Goal: Feedback & Contribution: Submit feedback/report problem

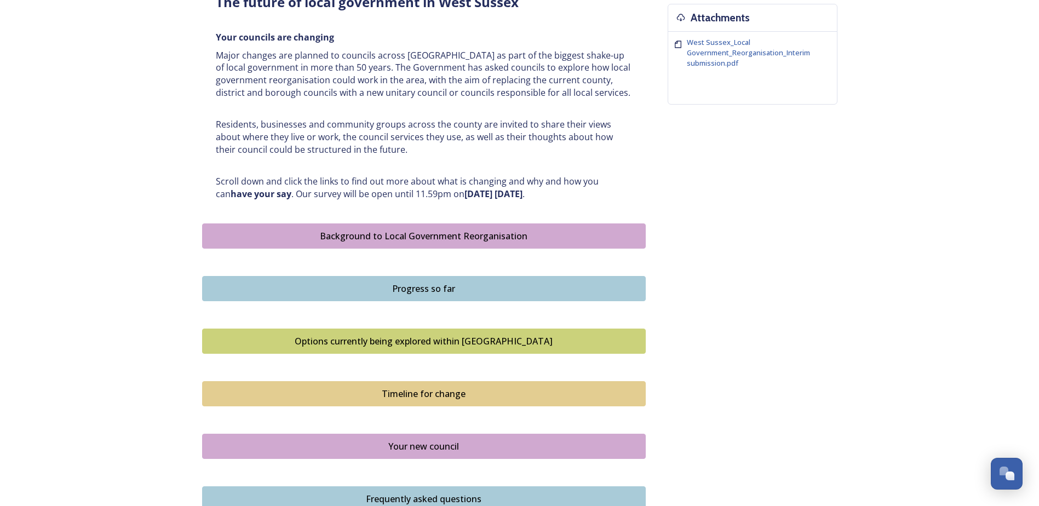
scroll to position [602, 0]
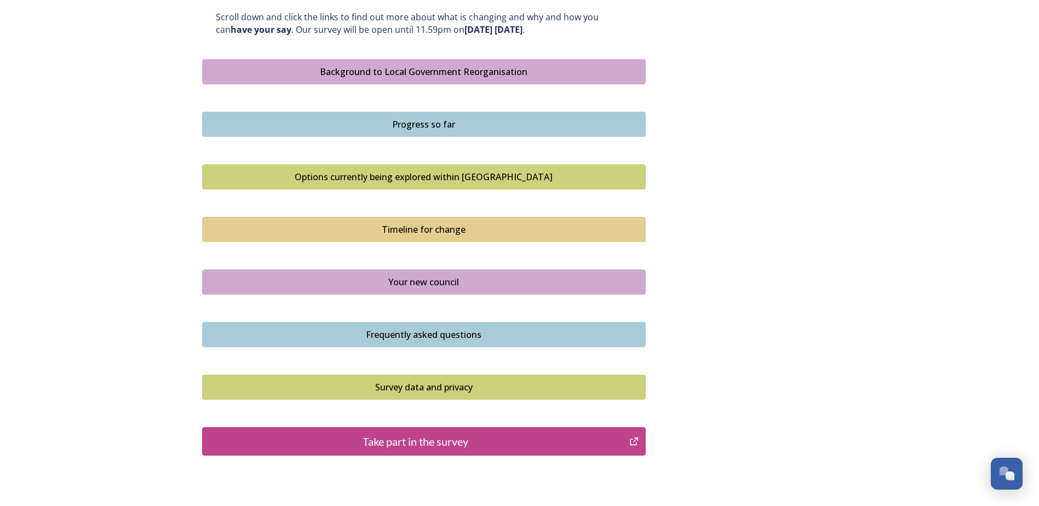
click at [291, 435] on div "Take part in the survey" at bounding box center [416, 441] width 416 height 16
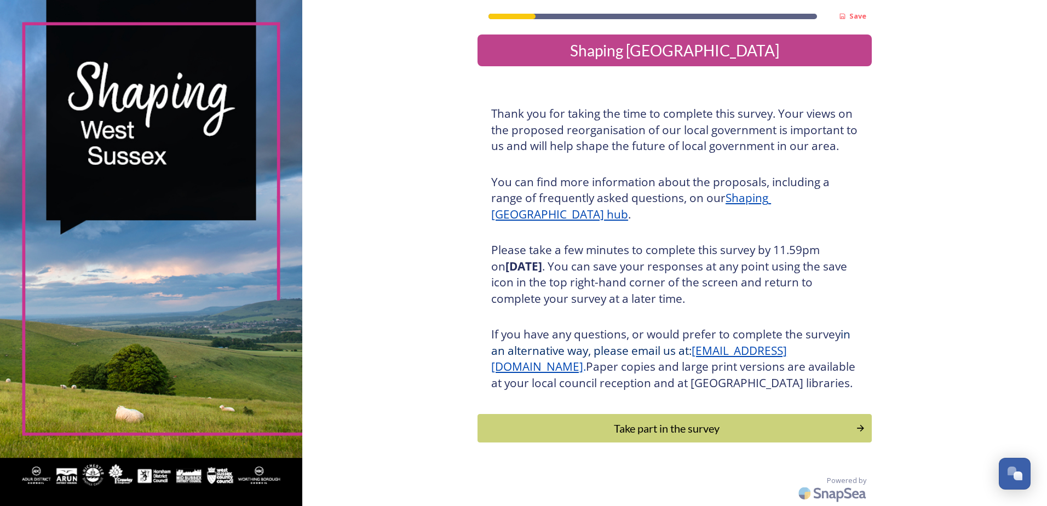
scroll to position [20, 0]
click at [724, 423] on div "Take part in the survey" at bounding box center [667, 428] width 370 height 16
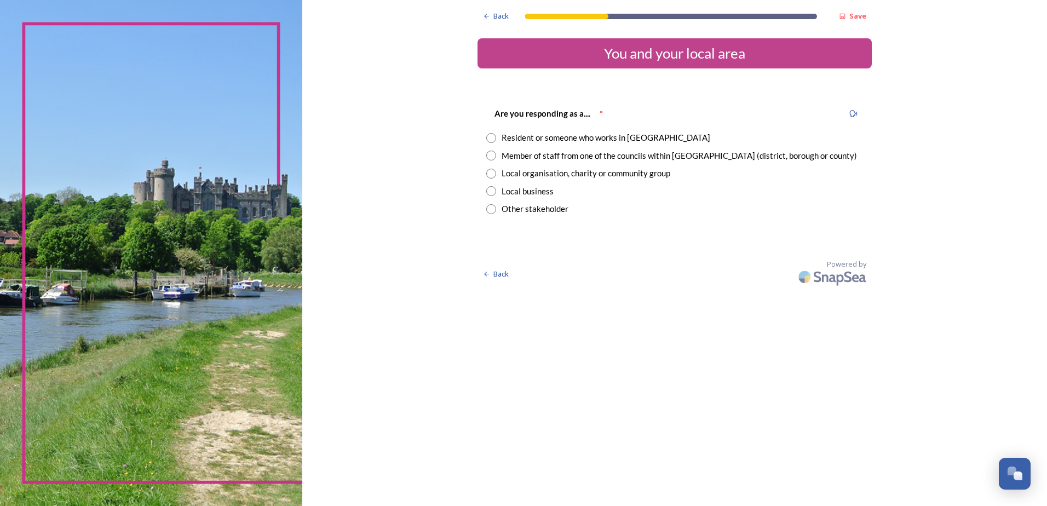
click at [493, 136] on input "radio" at bounding box center [491, 138] width 10 height 10
radio input "true"
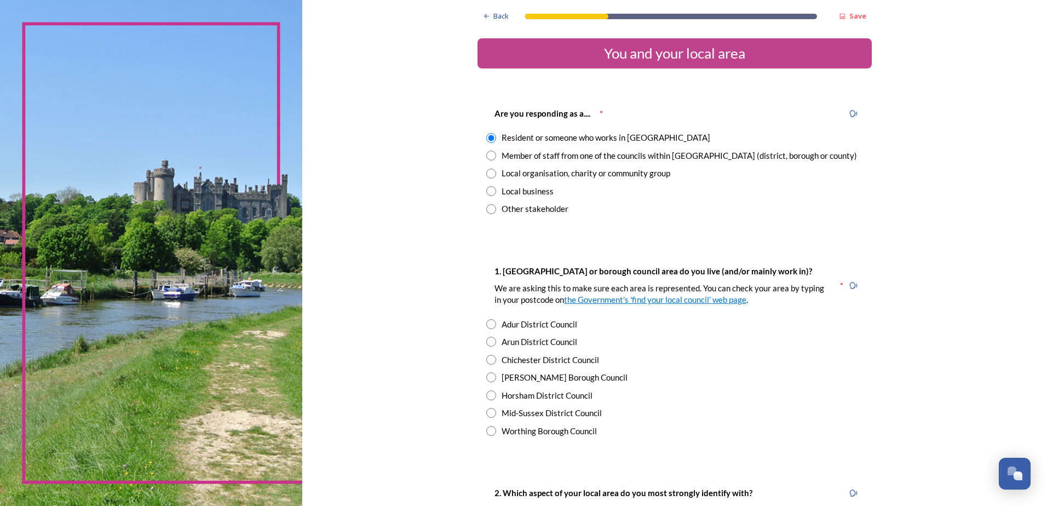
click at [491, 154] on input "radio" at bounding box center [491, 156] width 10 height 10
radio input "true"
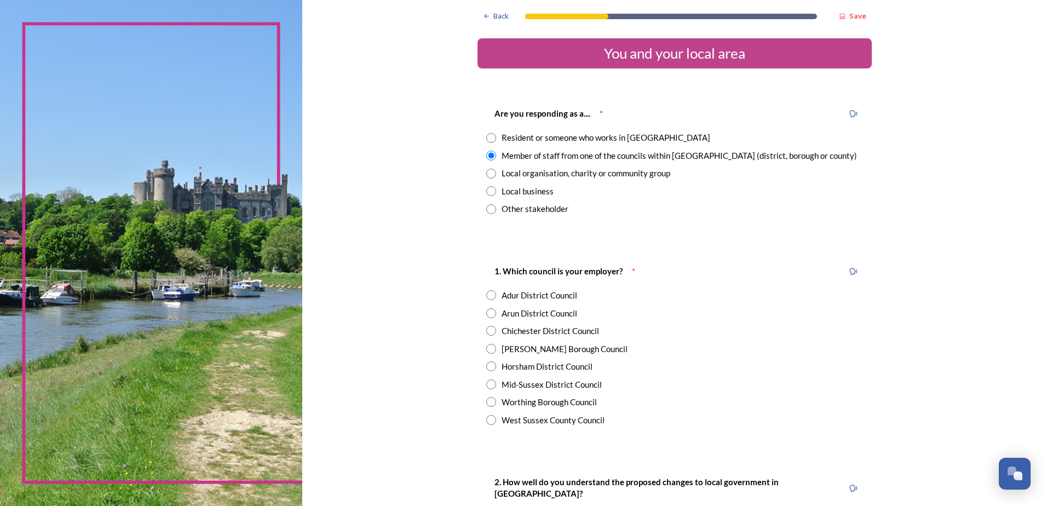
click at [487, 142] on input "radio" at bounding box center [491, 138] width 10 height 10
radio input "true"
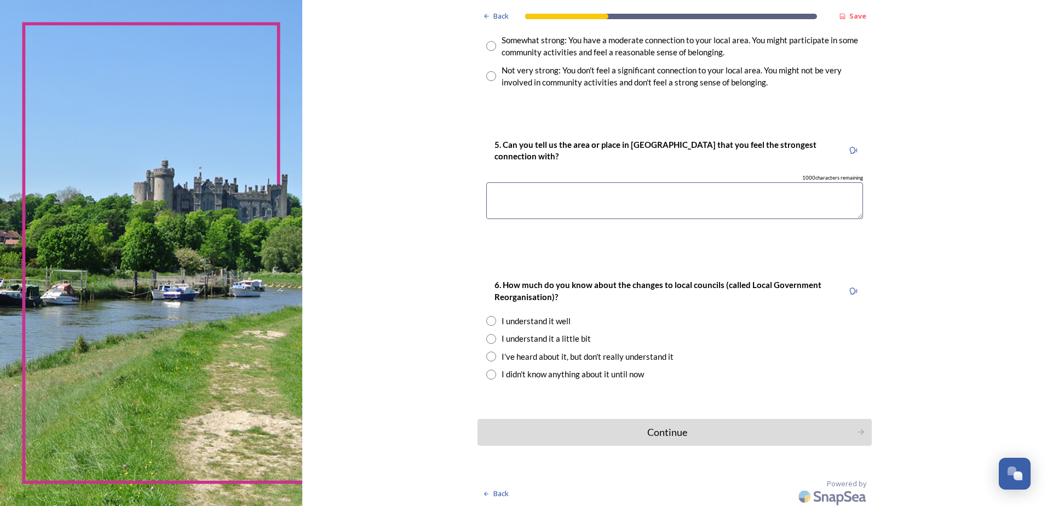
scroll to position [784, 0]
